Goal: Information Seeking & Learning: Learn about a topic

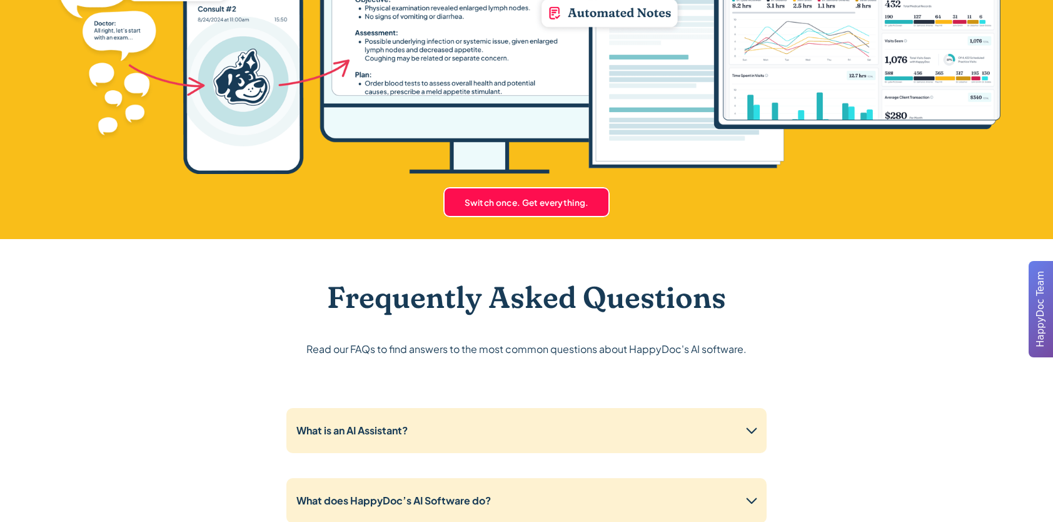
scroll to position [3770, 0]
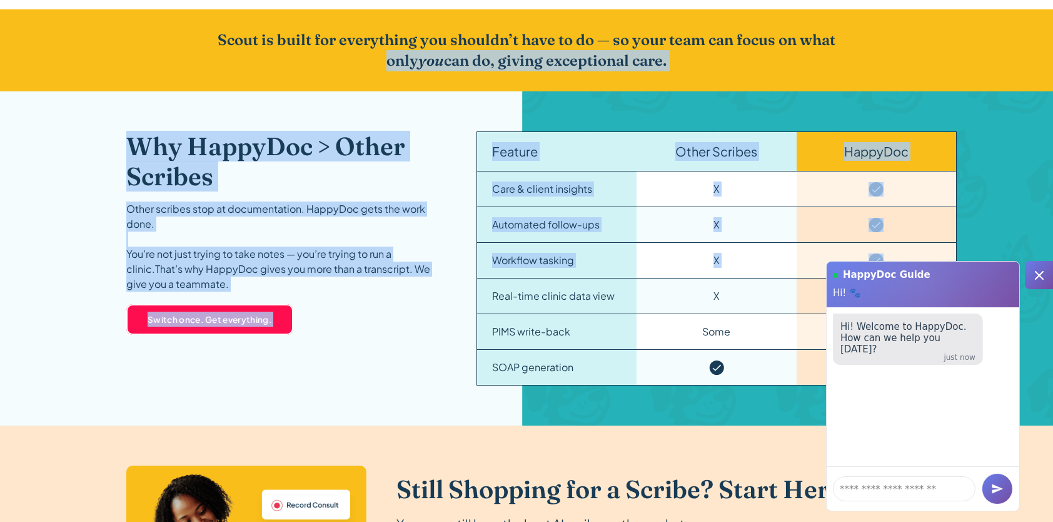
drag, startPoint x: 1022, startPoint y: 244, endPoint x: 945, endPoint y: 4, distance: 252.2
click at [945, 4] on main "HappyDoc is an AI Assistant for Veterinary Clinics Built on the most trusted ve…" at bounding box center [526, 91] width 1053 height 3798
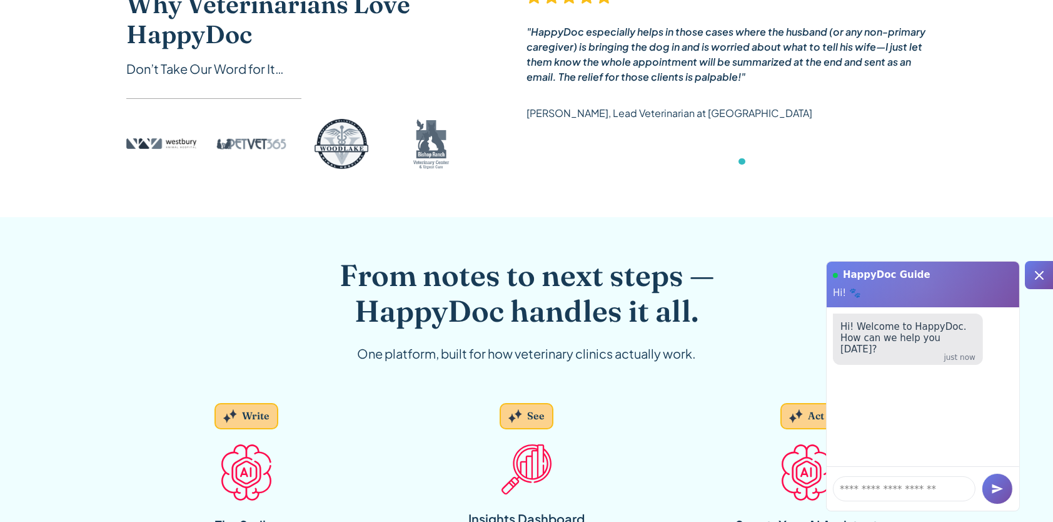
scroll to position [0, 0]
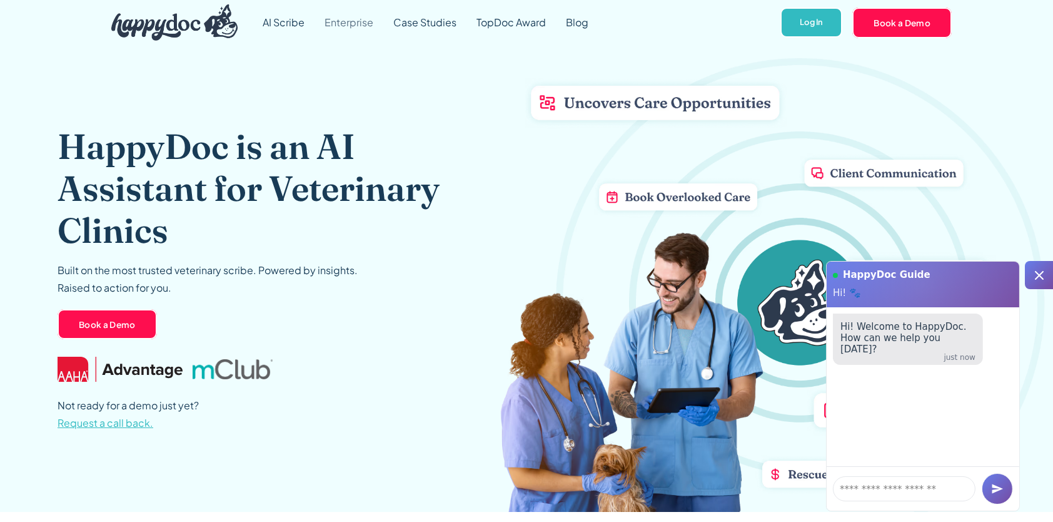
click at [336, 19] on link "Enterprise" at bounding box center [349, 22] width 69 height 45
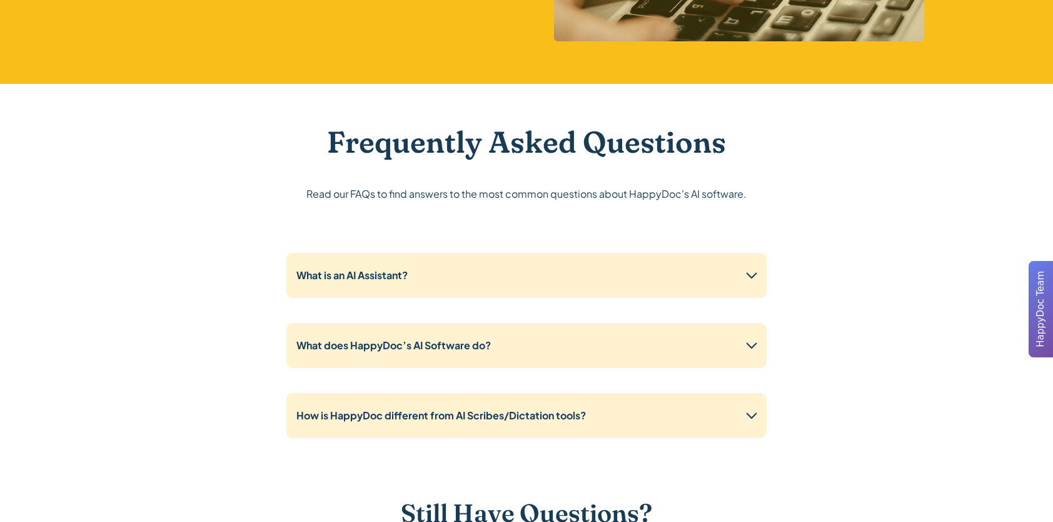
scroll to position [2895, 0]
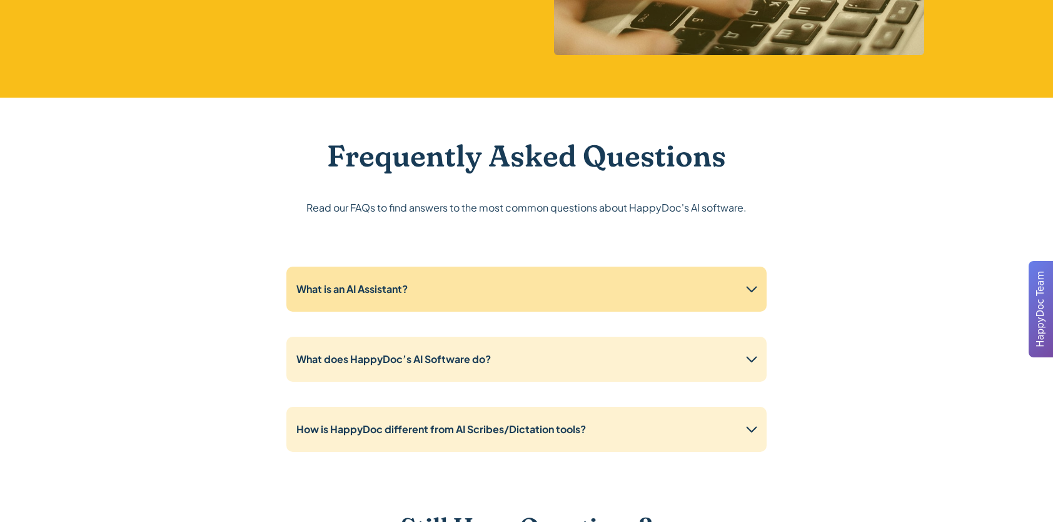
click at [573, 291] on div "What is an AI Assistant?" at bounding box center [526, 288] width 480 height 45
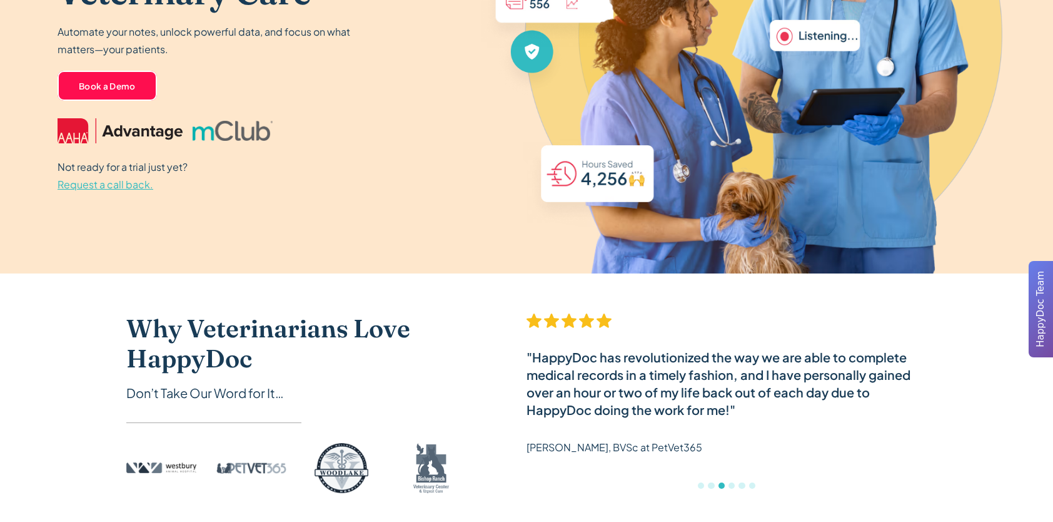
scroll to position [0, 0]
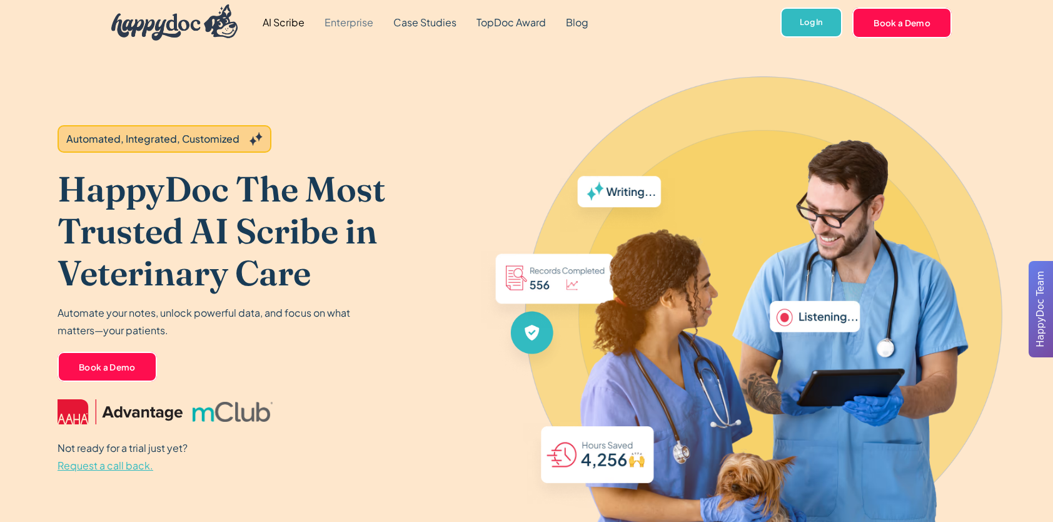
click at [345, 23] on link "Enterprise" at bounding box center [349, 22] width 69 height 45
